Goal: Find specific page/section: Find specific page/section

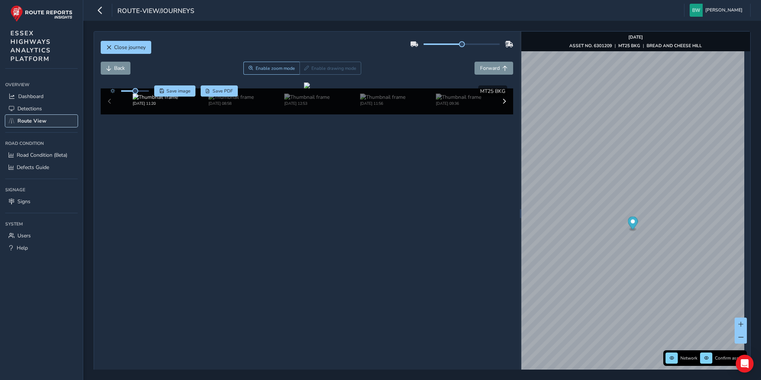
click at [48, 119] on link "Route View" at bounding box center [41, 121] width 72 height 12
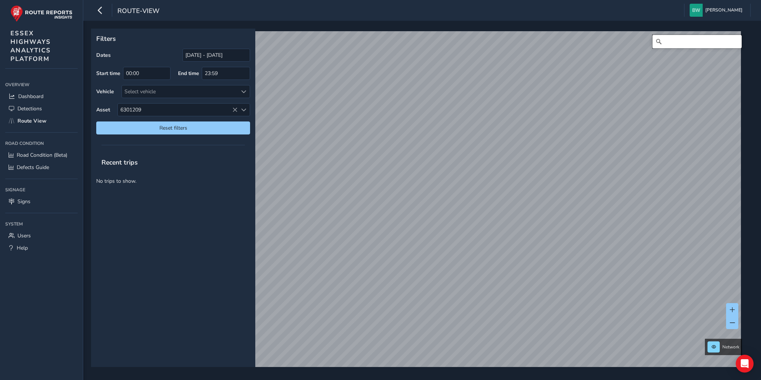
click at [672, 40] on input "Search" at bounding box center [697, 41] width 89 height 13
type input "[STREET_ADDRESS]"
click at [734, 41] on icon "Clear" at bounding box center [736, 41] width 4 height 4
click at [703, 43] on input "Search" at bounding box center [697, 41] width 89 height 13
type input "[STREET_ADDRESS]"
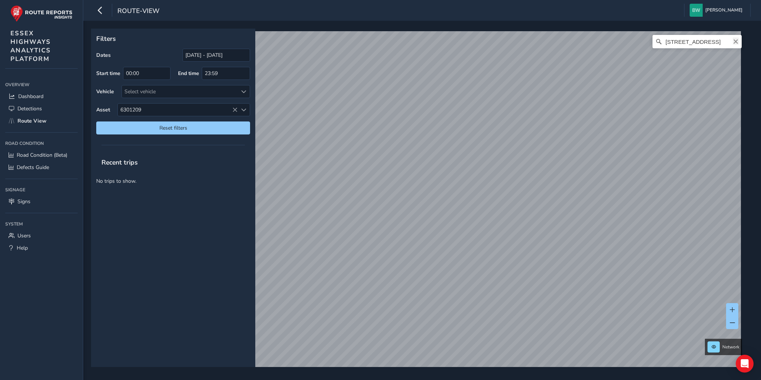
click at [734, 41] on icon "Clear" at bounding box center [736, 41] width 4 height 4
click at [706, 44] on input "Search" at bounding box center [697, 41] width 89 height 13
type input "[STREET_ADDRESS]"
click at [733, 41] on icon "Clear" at bounding box center [736, 42] width 6 height 6
click at [689, 40] on input "Search" at bounding box center [697, 41] width 89 height 13
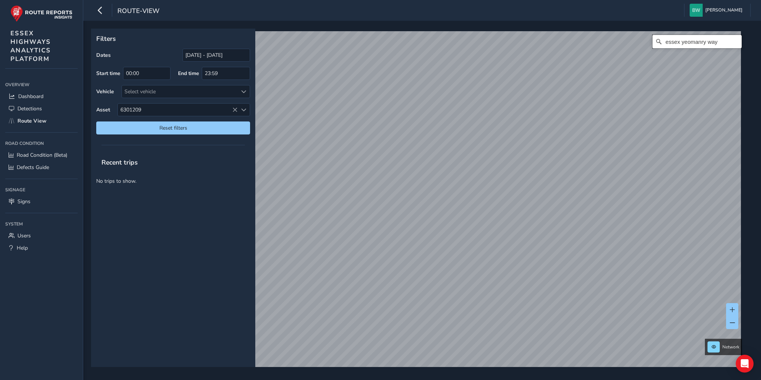
click at [708, 45] on input "essex yeomanry way" at bounding box center [697, 41] width 89 height 13
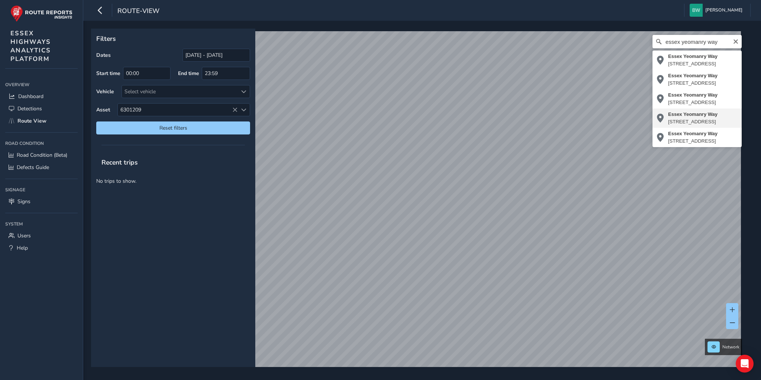
type input "[STREET_ADDRESS]"
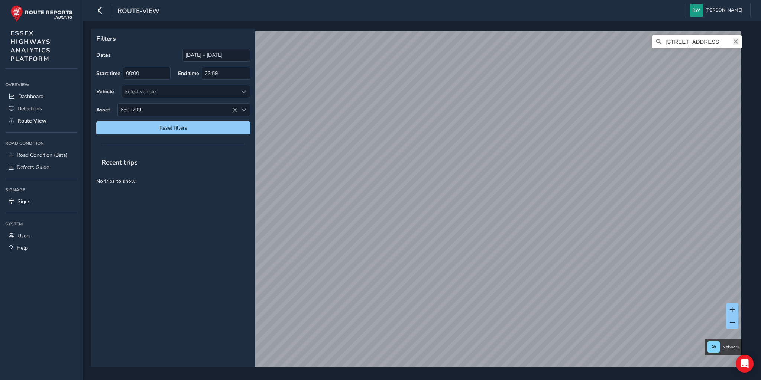
drag, startPoint x: 732, startPoint y: 38, endPoint x: 721, endPoint y: 41, distance: 11.5
click at [733, 39] on icon "Clear" at bounding box center [736, 42] width 6 height 6
click at [678, 40] on input "Search" at bounding box center [697, 41] width 89 height 13
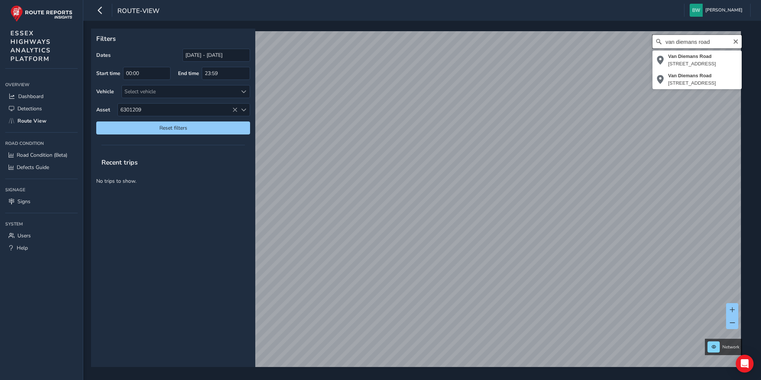
click at [711, 41] on input "van diemans road" at bounding box center [697, 41] width 89 height 13
click at [555, 47] on div "[STREET_ADDRESS], WV5 0BH, [GEOGRAPHIC_DATA] [STREET_ADDRESS]" at bounding box center [420, 203] width 652 height 344
type input "[PERSON_NAME][STREET_ADDRESS]"
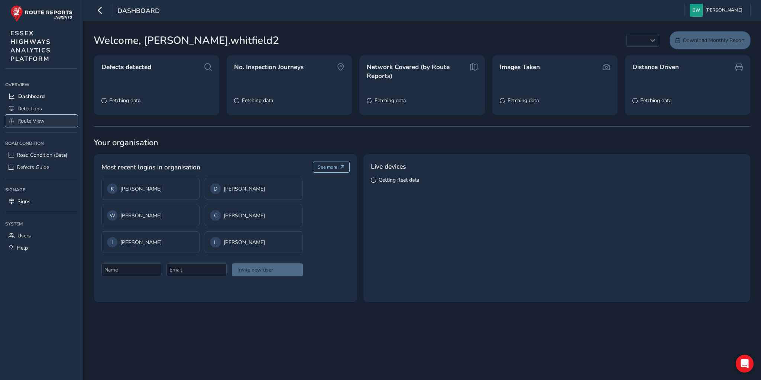
click at [26, 121] on span "Route View" at bounding box center [30, 120] width 27 height 7
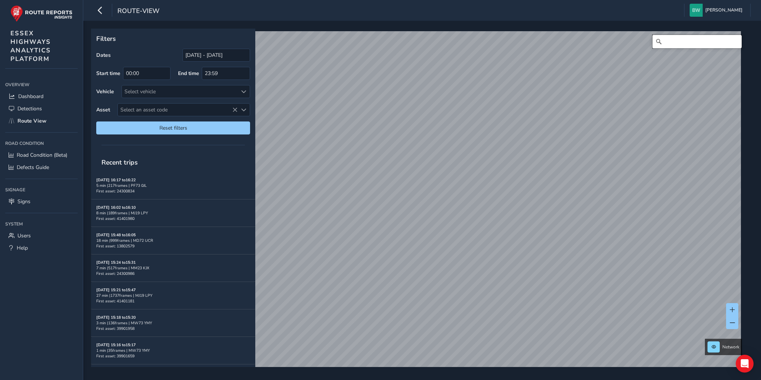
click at [676, 42] on input "Search" at bounding box center [697, 41] width 89 height 13
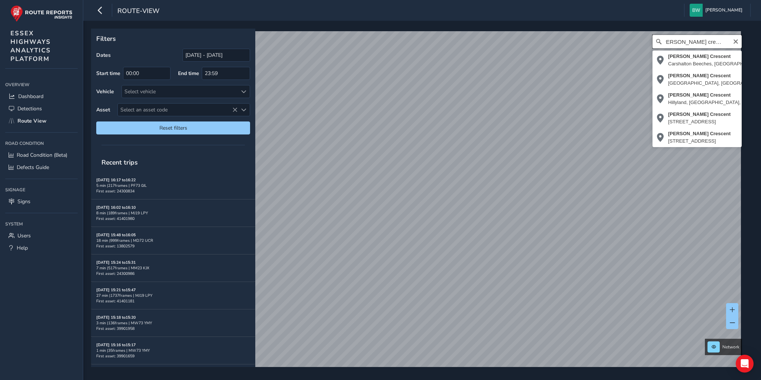
scroll to position [0, 8]
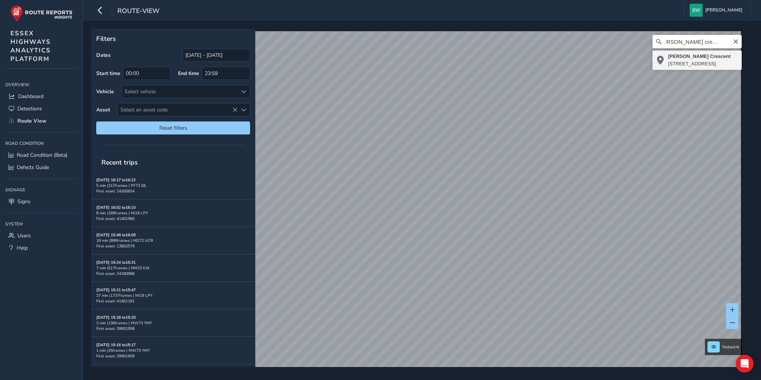
type input "[PERSON_NAME][STREET_ADDRESS]"
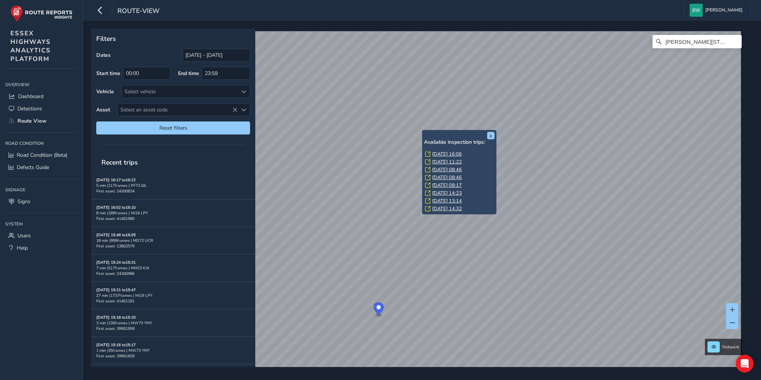
click at [437, 153] on link "Fri, 1 Aug, 16:06" at bounding box center [447, 154] width 30 height 7
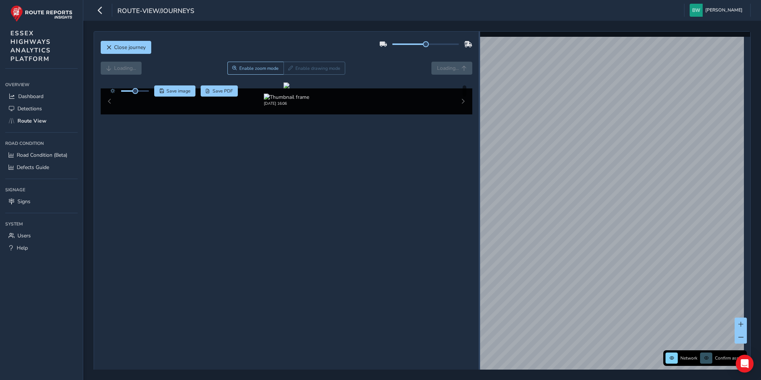
drag, startPoint x: 518, startPoint y: 207, endPoint x: 475, endPoint y: 201, distance: 42.7
click at [479, 207] on div at bounding box center [479, 206] width 1 height 9
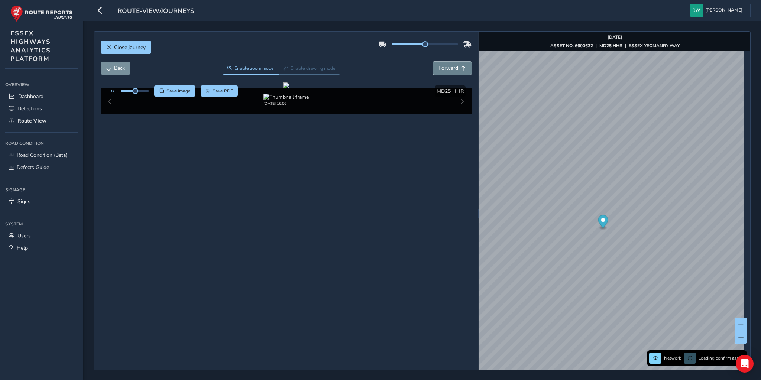
click at [453, 67] on span "Forward" at bounding box center [448, 68] width 20 height 7
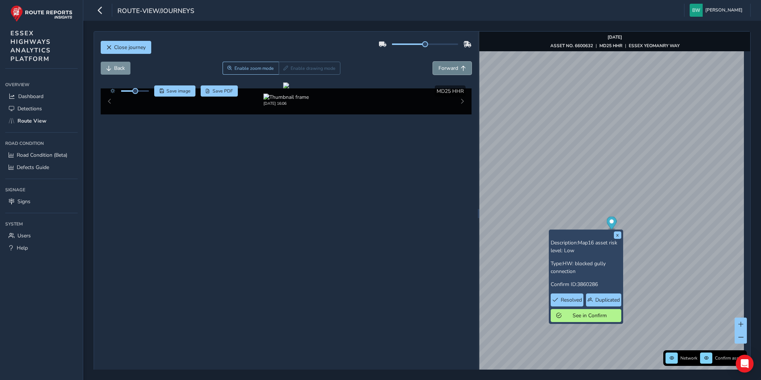
click at [454, 66] on span "Forward" at bounding box center [448, 68] width 20 height 7
click at [618, 235] on button "x" at bounding box center [617, 235] width 7 height 7
